Goal: Navigation & Orientation: Find specific page/section

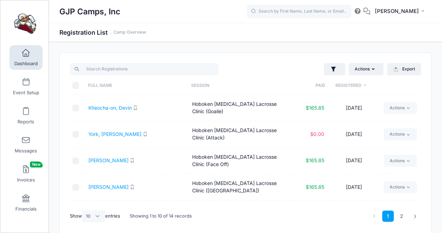
select select "10"
click at [26, 82] on span at bounding box center [26, 82] width 0 height 8
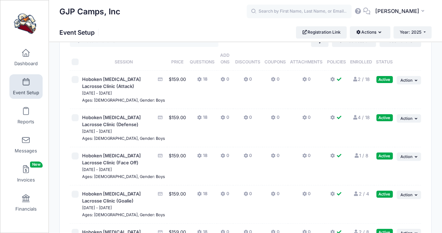
scroll to position [23, 0]
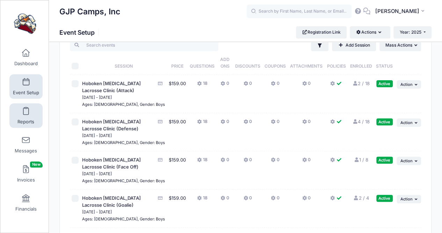
click at [30, 115] on link "Reports" at bounding box center [25, 115] width 33 height 24
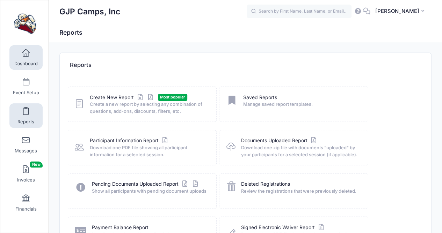
click at [26, 56] on span at bounding box center [26, 53] width 0 height 8
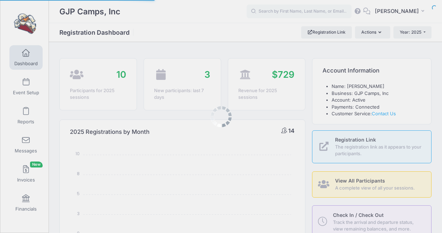
select select
